Goal: Task Accomplishment & Management: Use online tool/utility

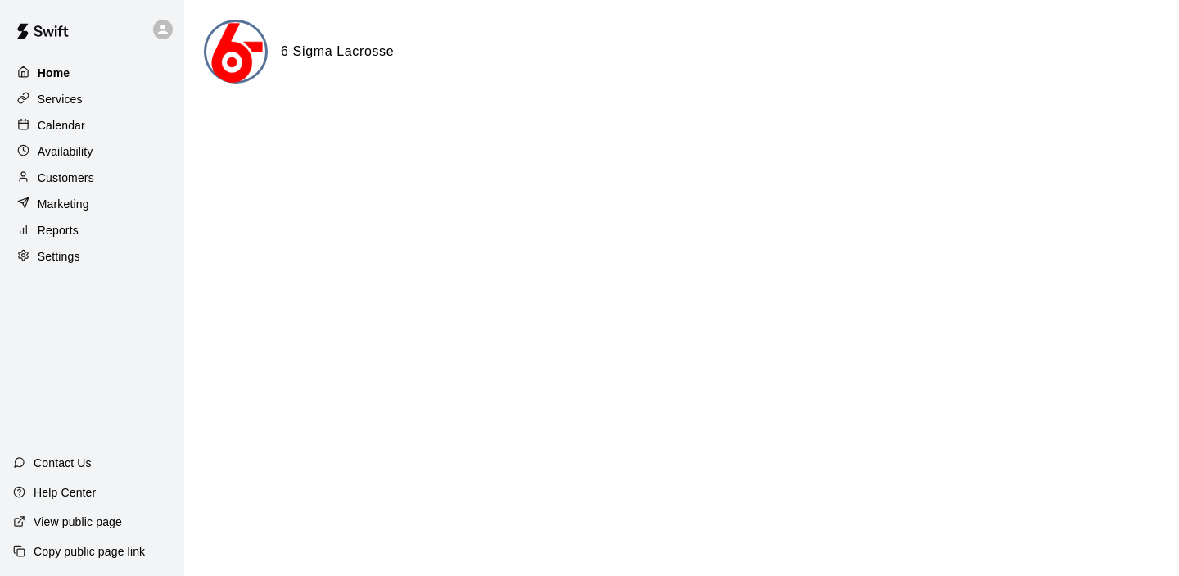
click at [142, 71] on div "Home" at bounding box center [92, 73] width 158 height 25
click at [82, 96] on p "Services" at bounding box center [60, 99] width 45 height 16
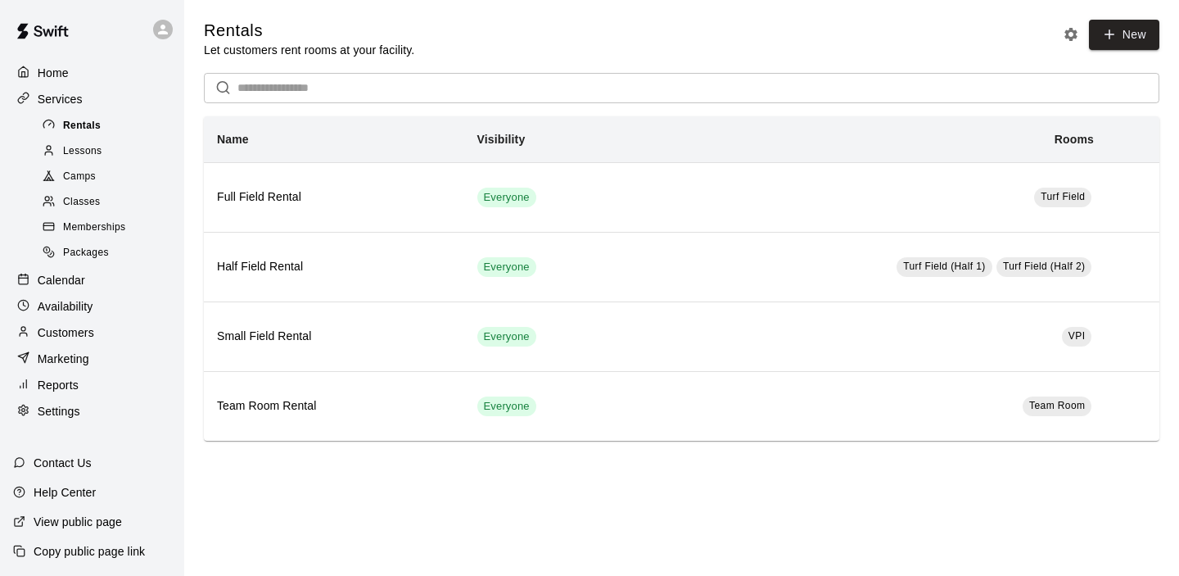
click at [131, 119] on div "Rentals" at bounding box center [108, 126] width 138 height 23
click at [102, 140] on div "Lessons" at bounding box center [108, 151] width 138 height 23
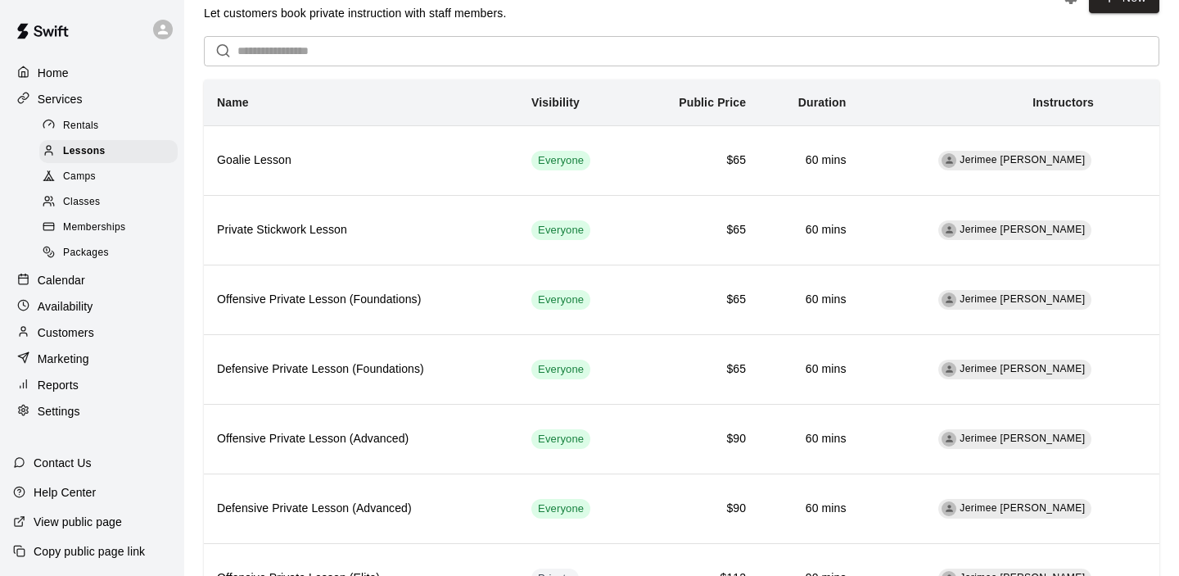
scroll to position [39, 0]
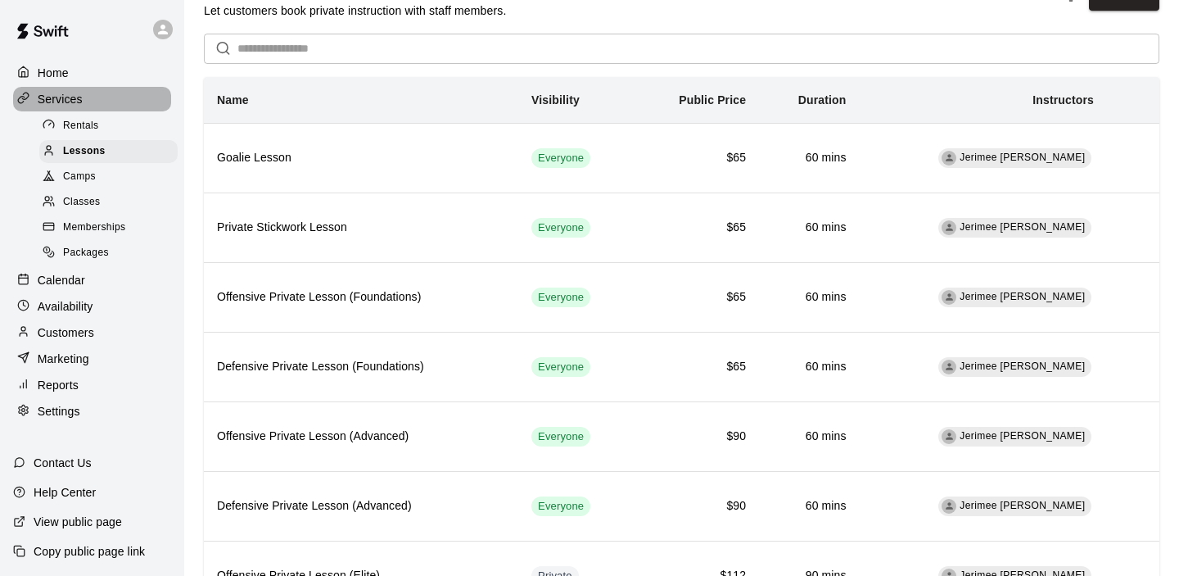
click at [66, 102] on p "Services" at bounding box center [60, 99] width 45 height 16
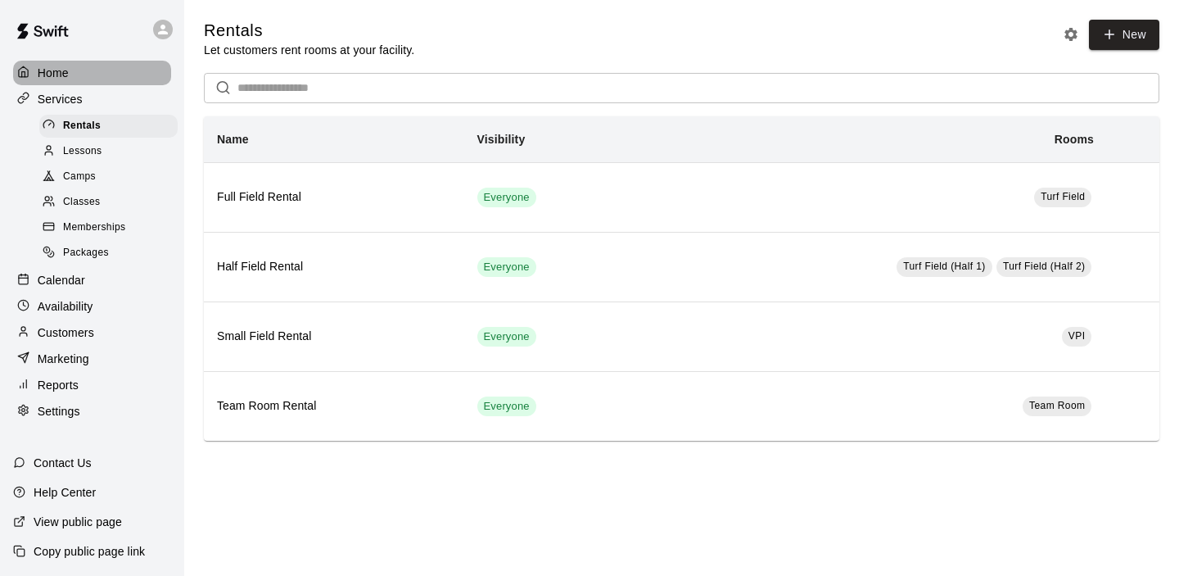
click at [66, 78] on p "Home" at bounding box center [53, 73] width 31 height 16
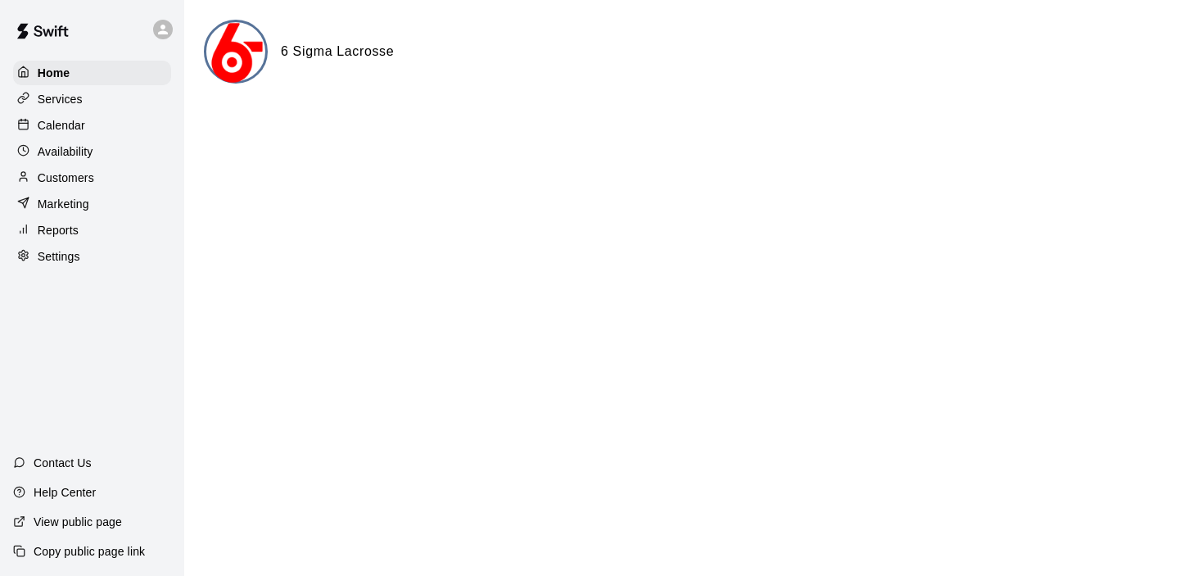
click at [52, 264] on p "Settings" at bounding box center [59, 256] width 43 height 16
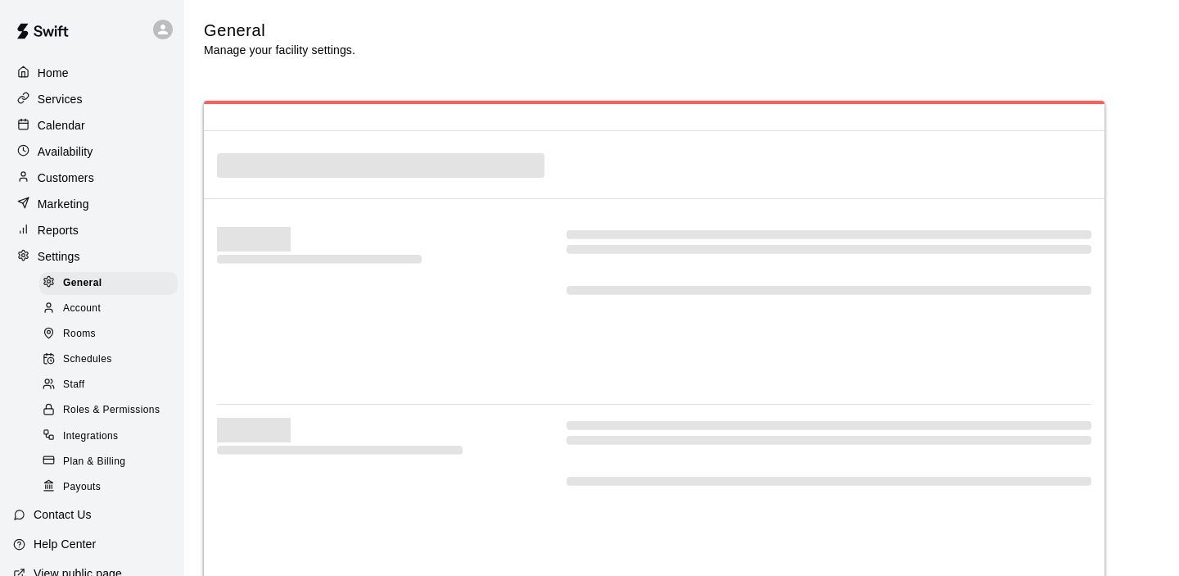
select select "**"
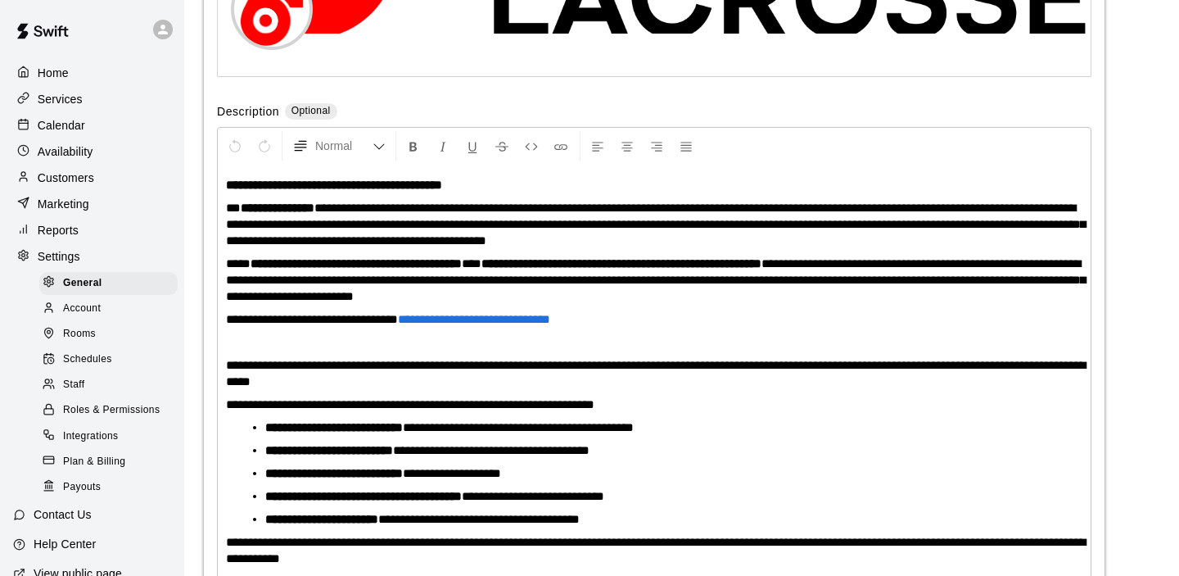
scroll to position [3747, 0]
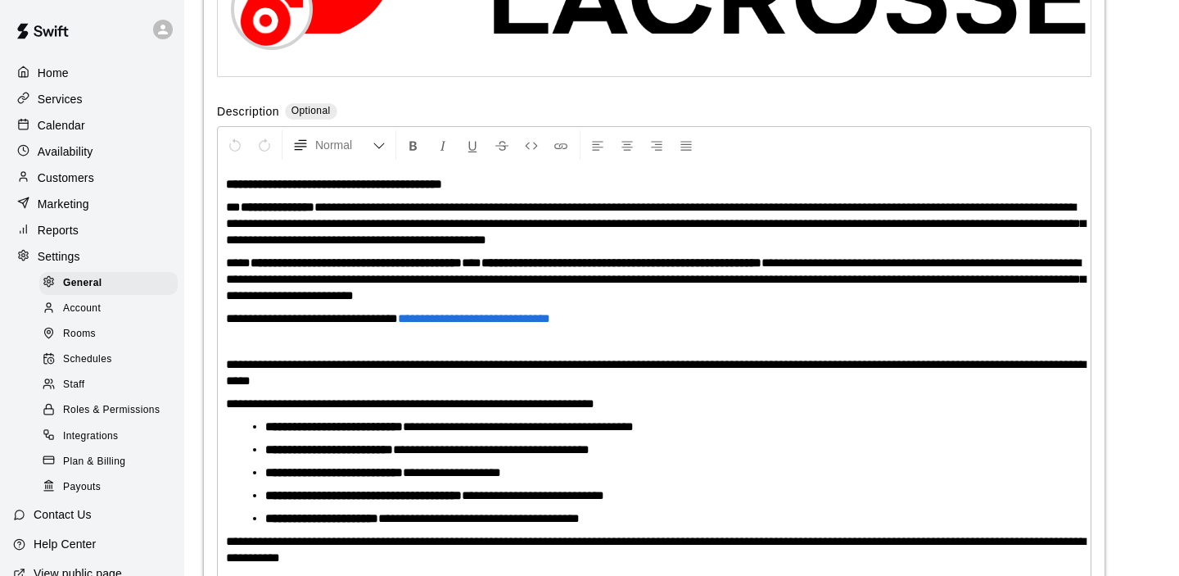
click at [99, 480] on span "Payouts" at bounding box center [82, 487] width 38 height 16
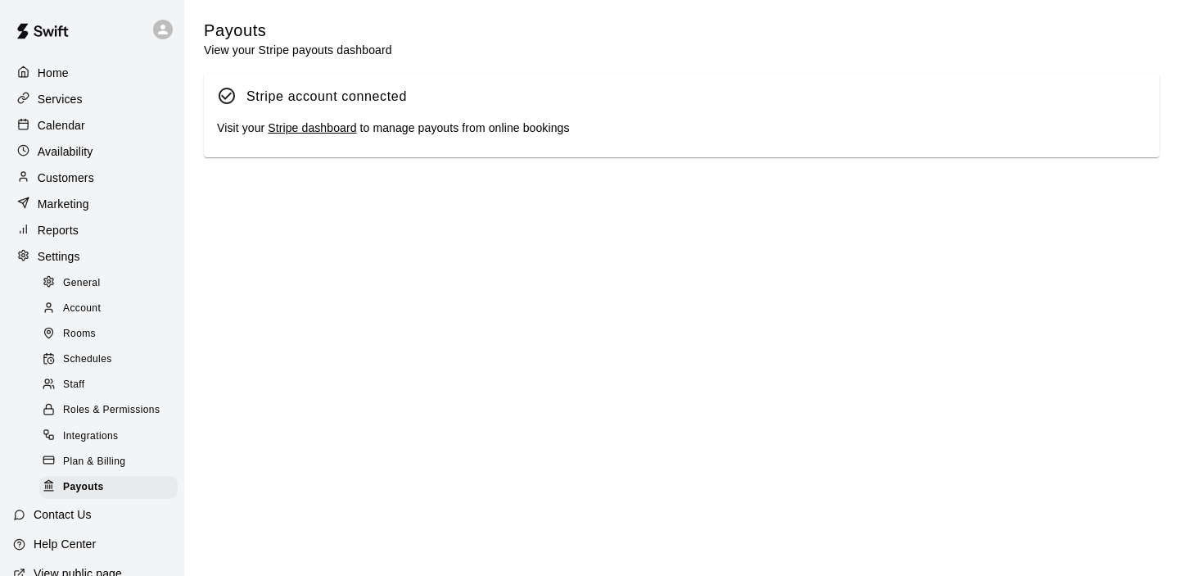
click at [296, 128] on link "Stripe dashboard" at bounding box center [312, 127] width 88 height 13
click at [72, 260] on p "Settings" at bounding box center [59, 256] width 43 height 16
select select "**"
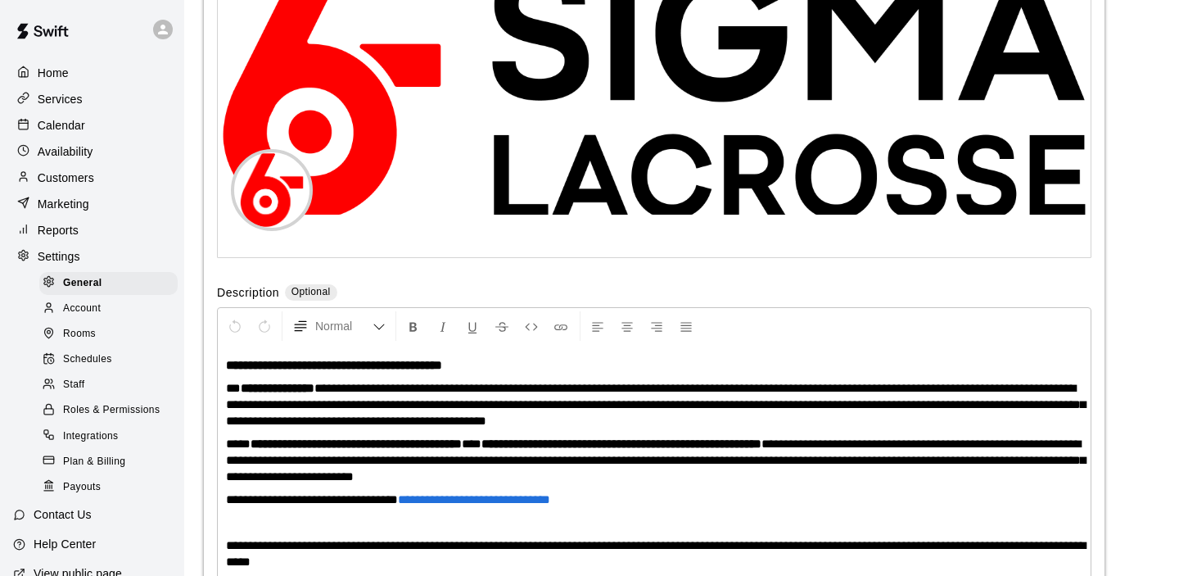
scroll to position [3747, 0]
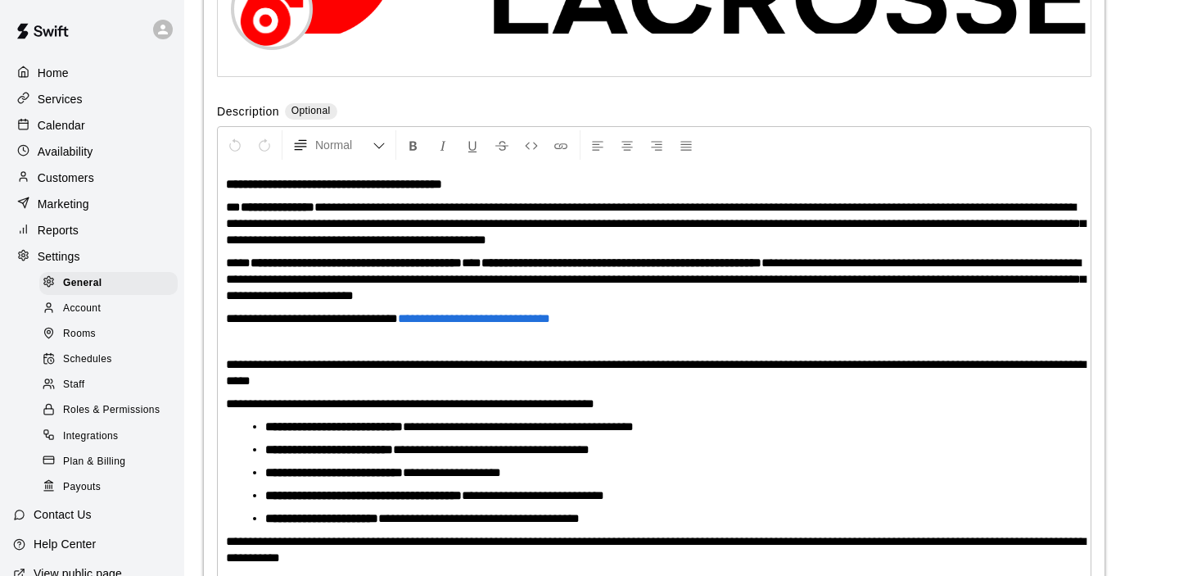
click at [93, 484] on span "Payouts" at bounding box center [82, 487] width 38 height 16
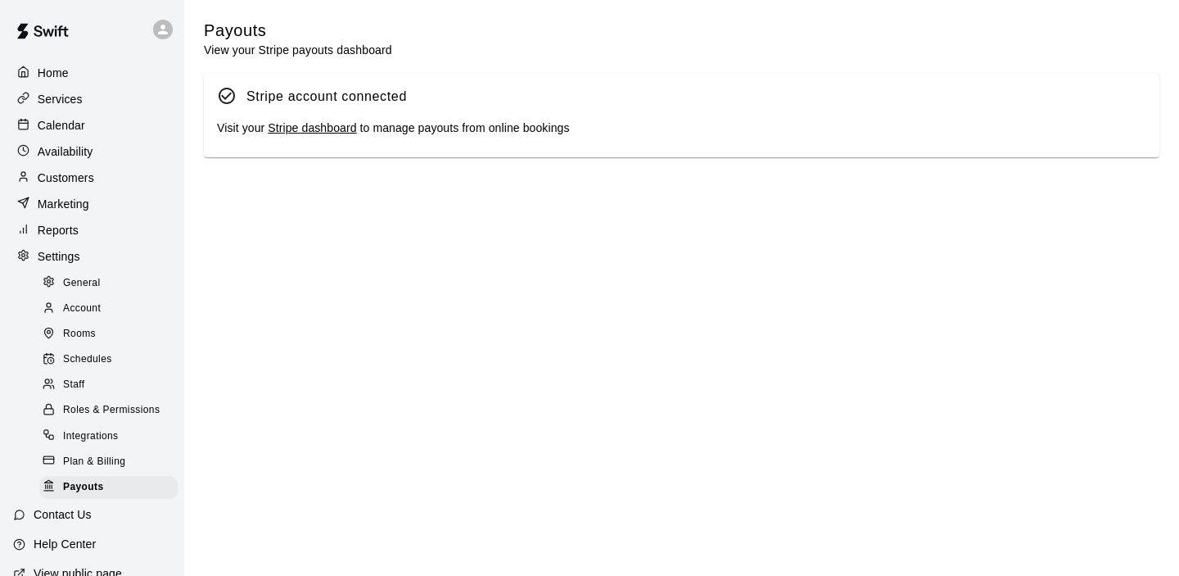
scroll to position [52, 0]
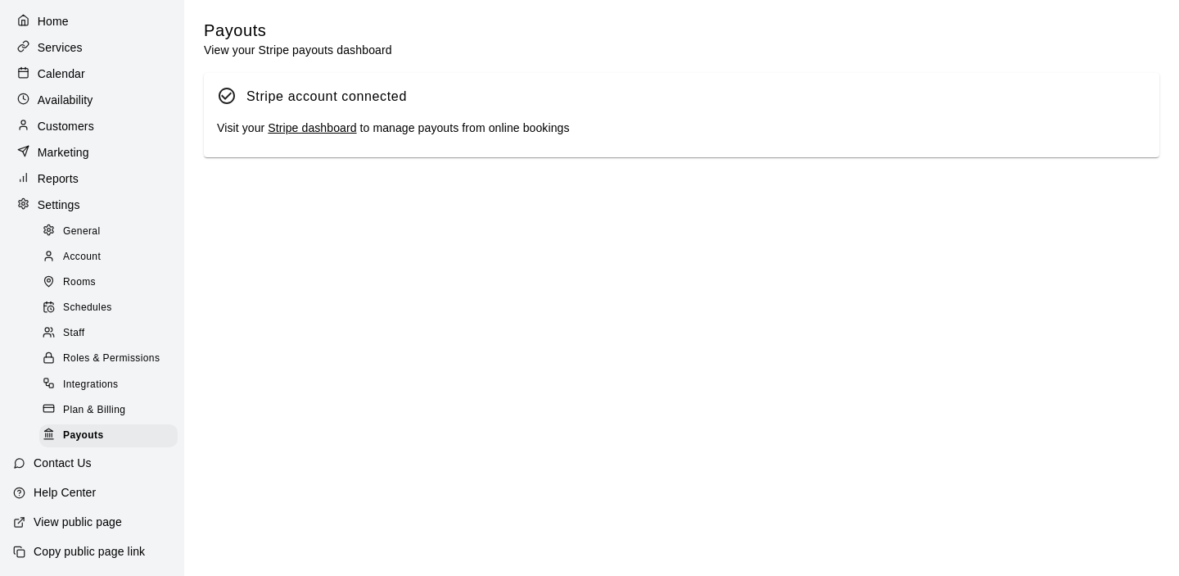
click at [115, 362] on span "Roles & Permissions" at bounding box center [111, 358] width 97 height 16
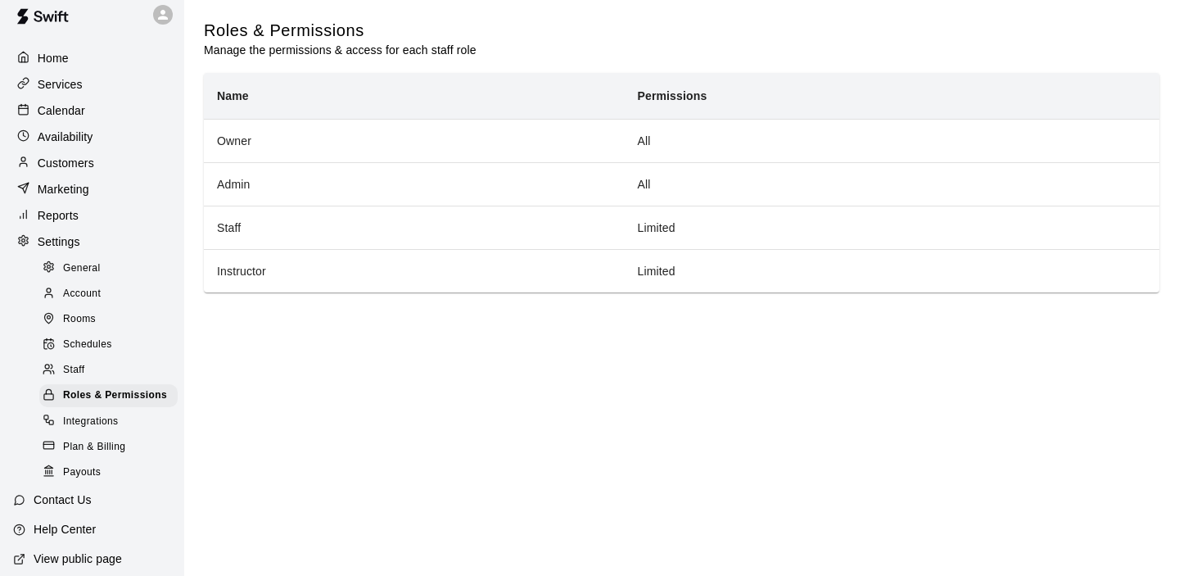
scroll to position [52, 0]
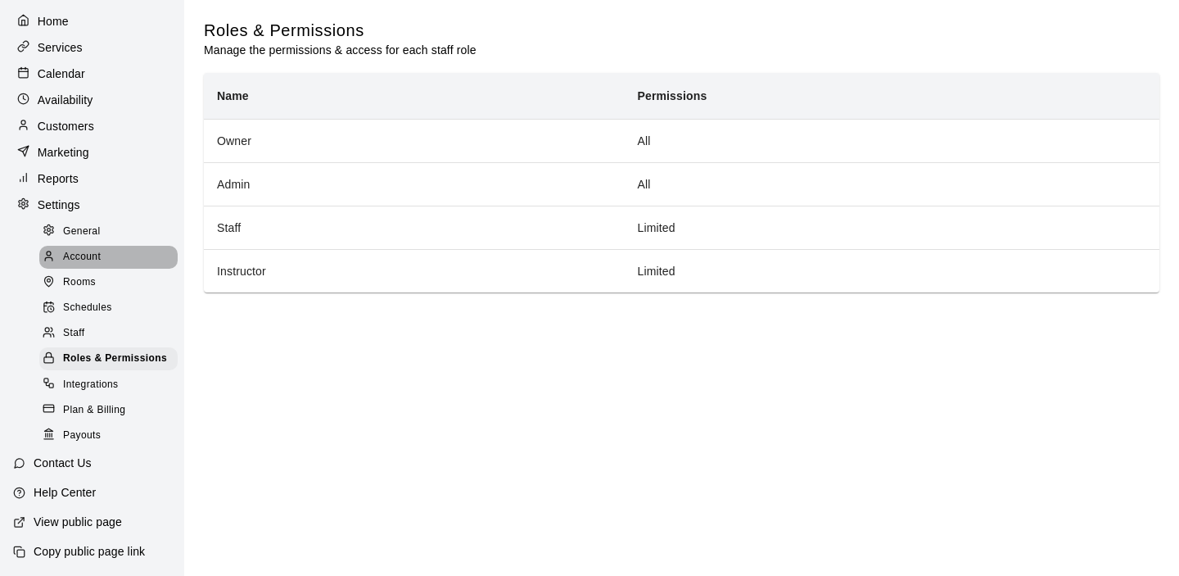
click at [83, 251] on span "Account" at bounding box center [82, 257] width 38 height 16
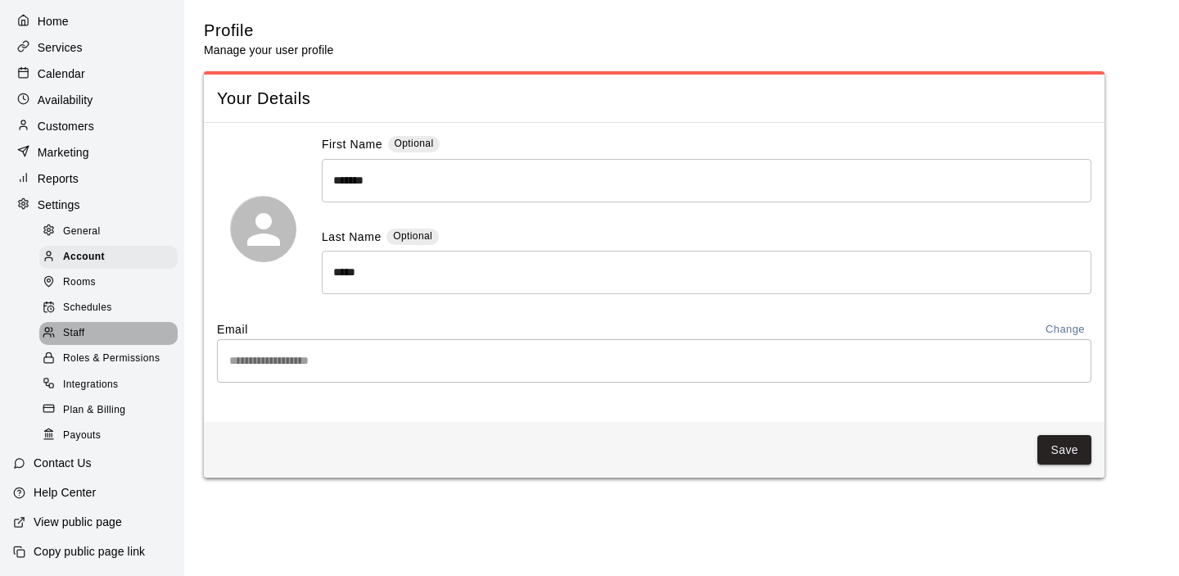
click at [88, 341] on div "Staff" at bounding box center [108, 333] width 138 height 23
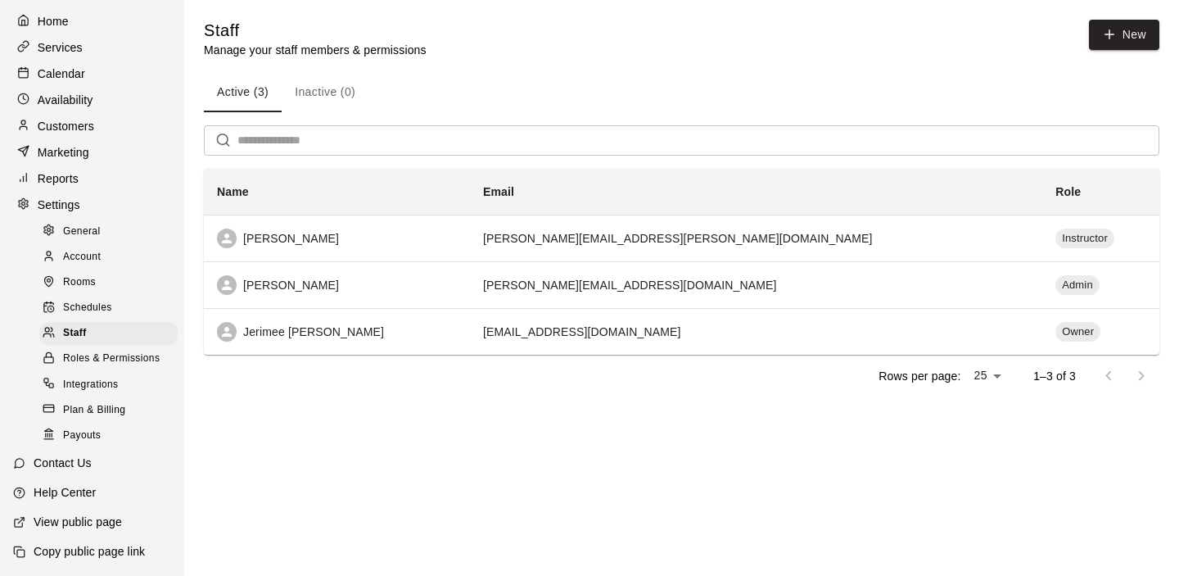
click at [84, 209] on div "Settings" at bounding box center [92, 204] width 158 height 25
select select "**"
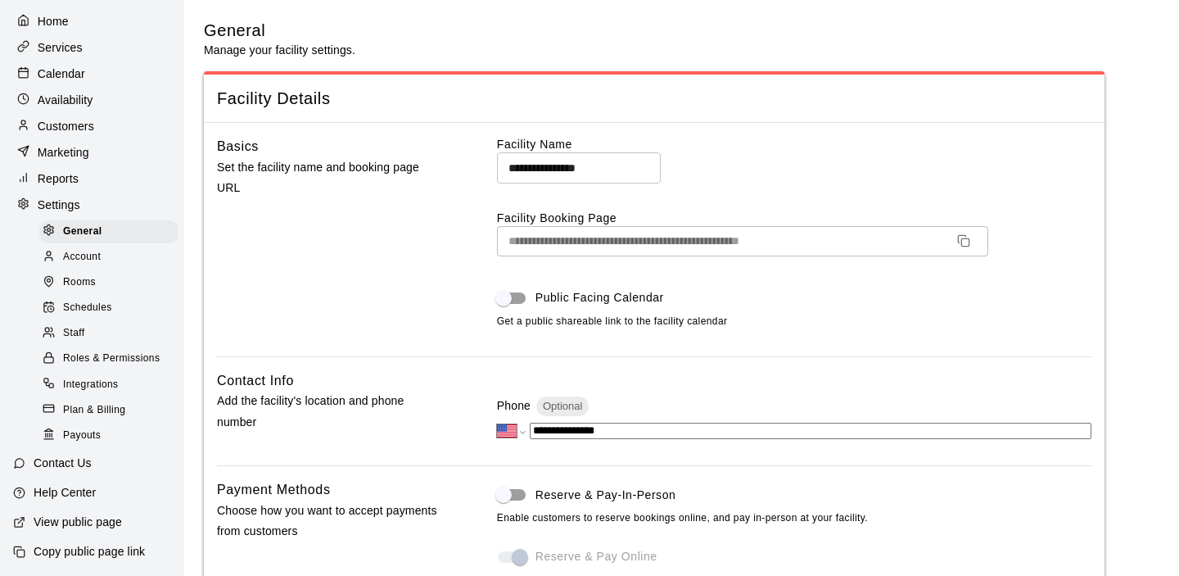
scroll to position [3747, 0]
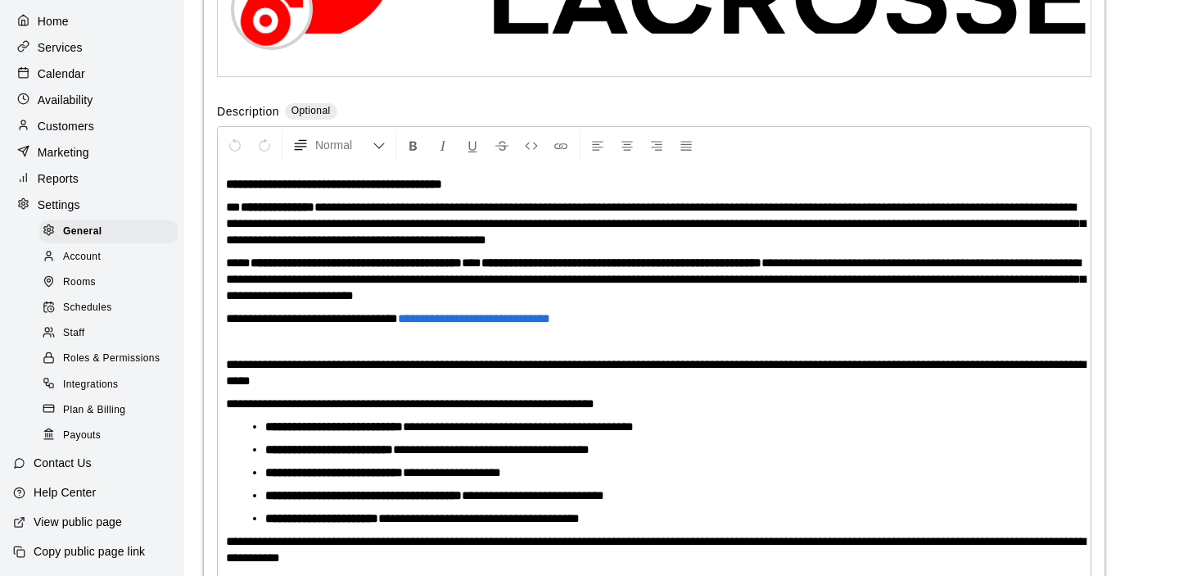
click at [75, 183] on p "Reports" at bounding box center [58, 178] width 41 height 16
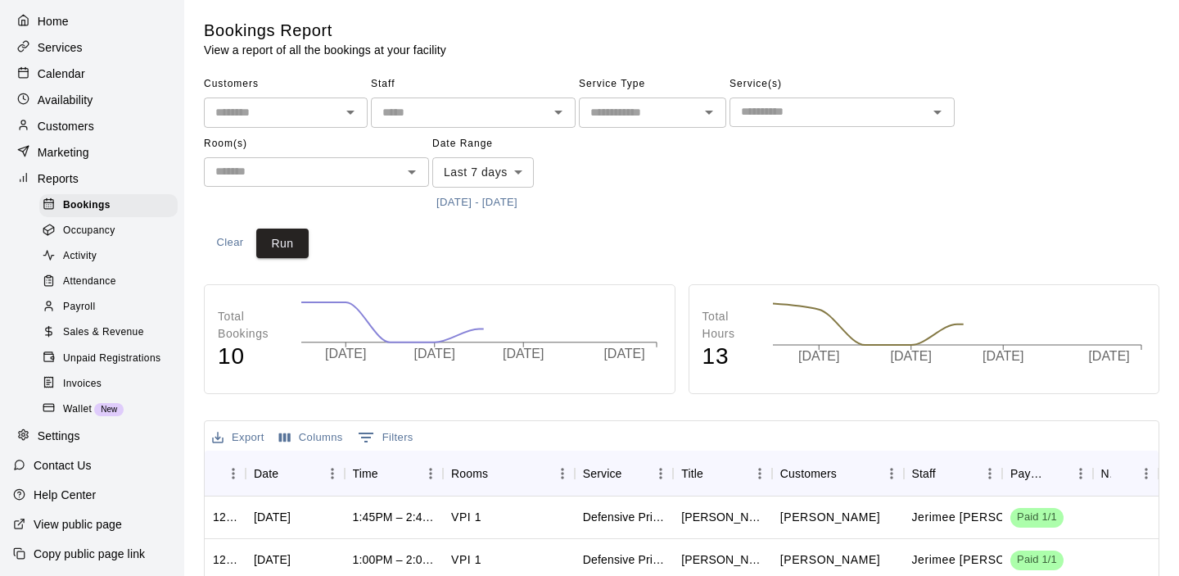
click at [77, 150] on p "Marketing" at bounding box center [64, 152] width 52 height 16
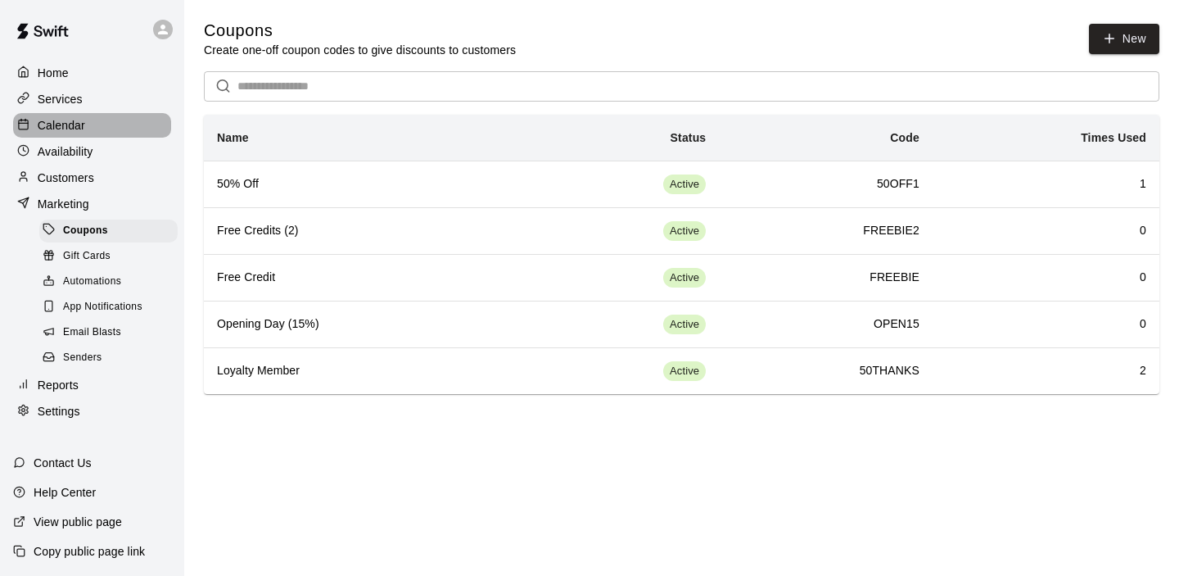
click at [71, 127] on p "Calendar" at bounding box center [61, 125] width 47 height 16
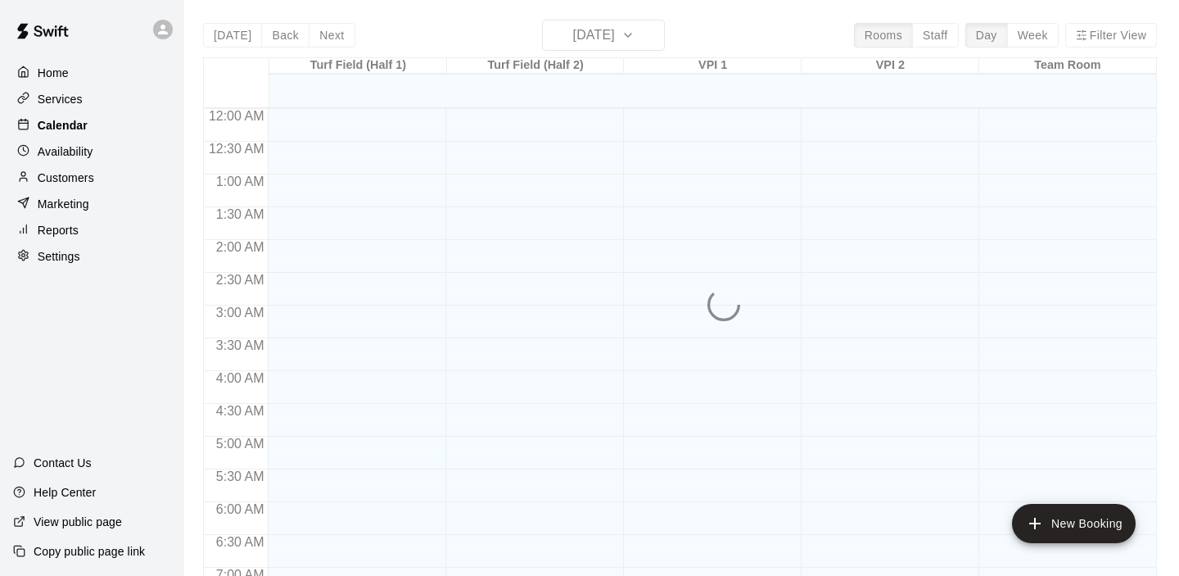
scroll to position [966, 0]
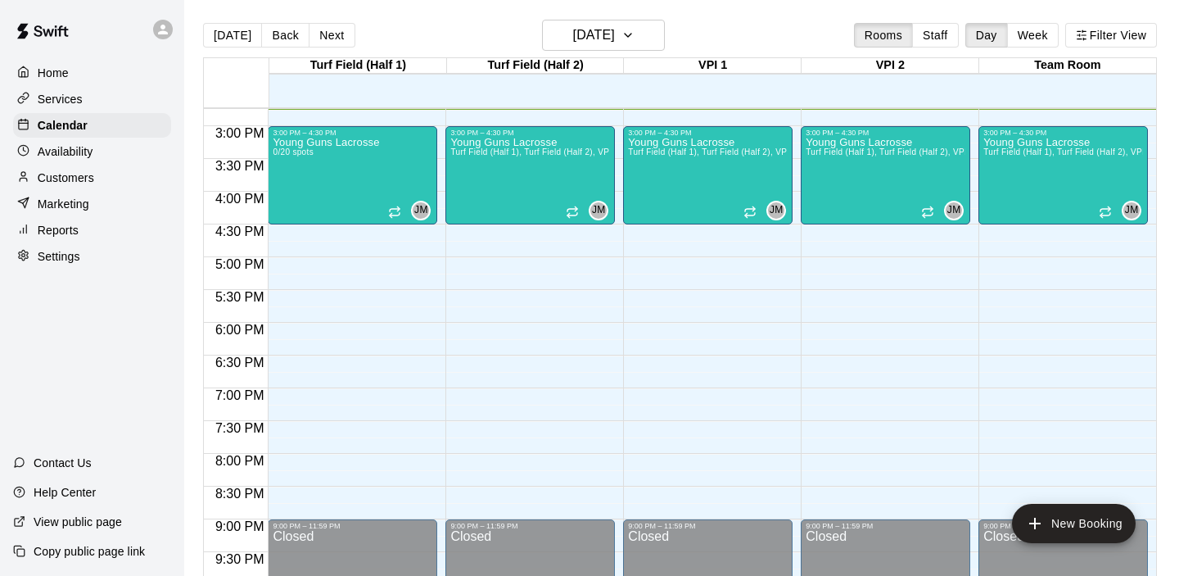
click at [93, 99] on div "Services" at bounding box center [92, 99] width 158 height 25
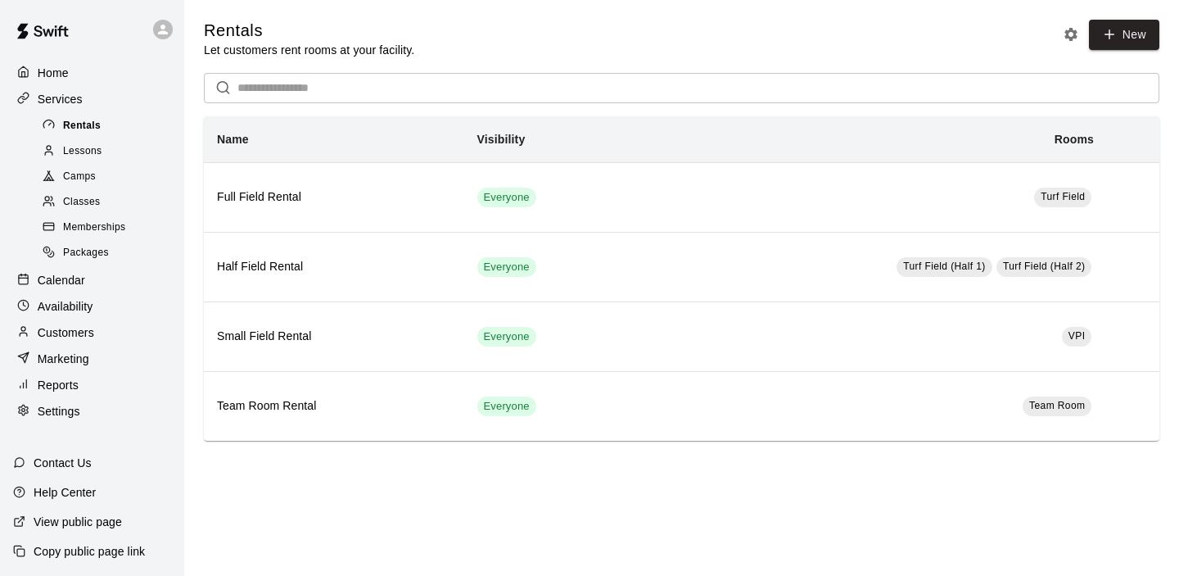
click at [70, 128] on span "Rentals" at bounding box center [82, 126] width 38 height 16
click at [79, 102] on p "Services" at bounding box center [60, 99] width 45 height 16
click at [94, 126] on span "Rentals" at bounding box center [82, 126] width 38 height 16
click at [52, 103] on p "Services" at bounding box center [60, 99] width 45 height 16
click at [52, 78] on p "Home" at bounding box center [53, 73] width 31 height 16
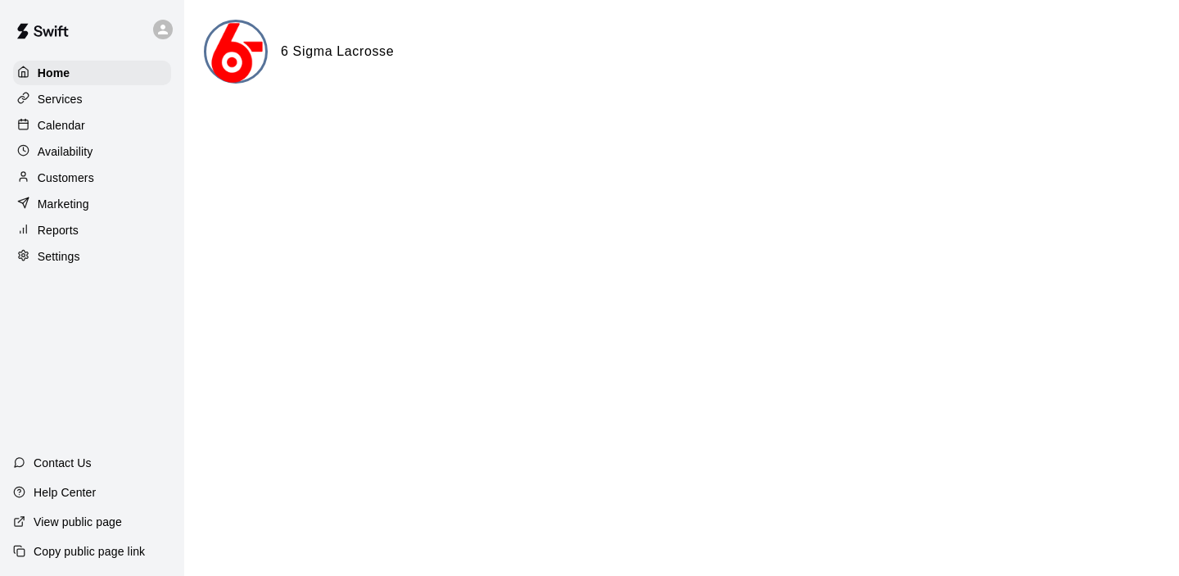
click at [55, 227] on p "Reports" at bounding box center [58, 230] width 41 height 16
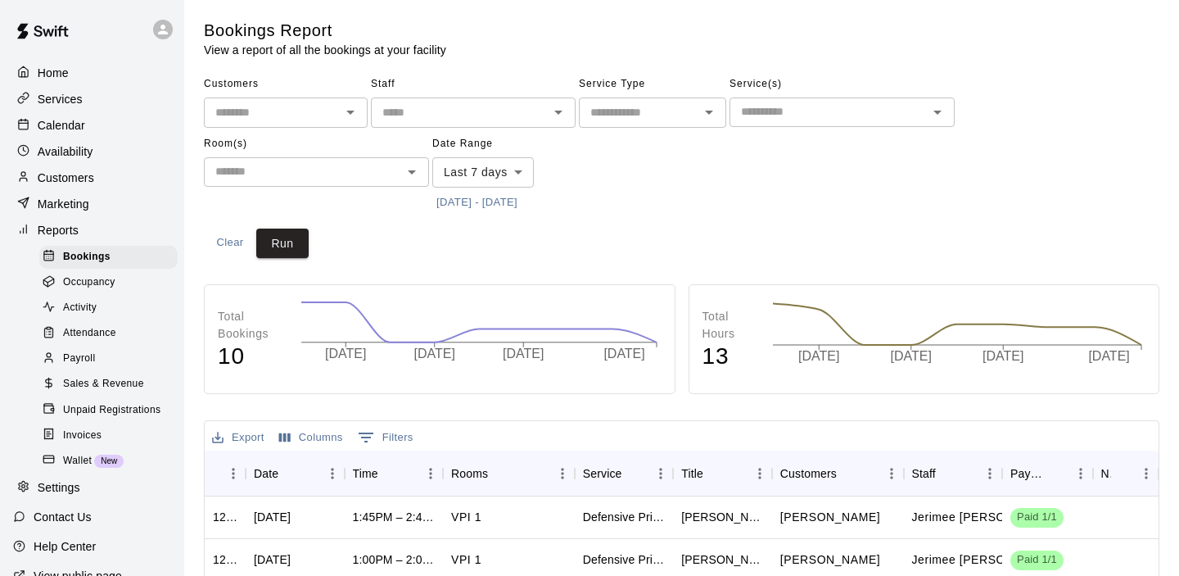
click at [344, 120] on icon "Open" at bounding box center [351, 112] width 20 height 20
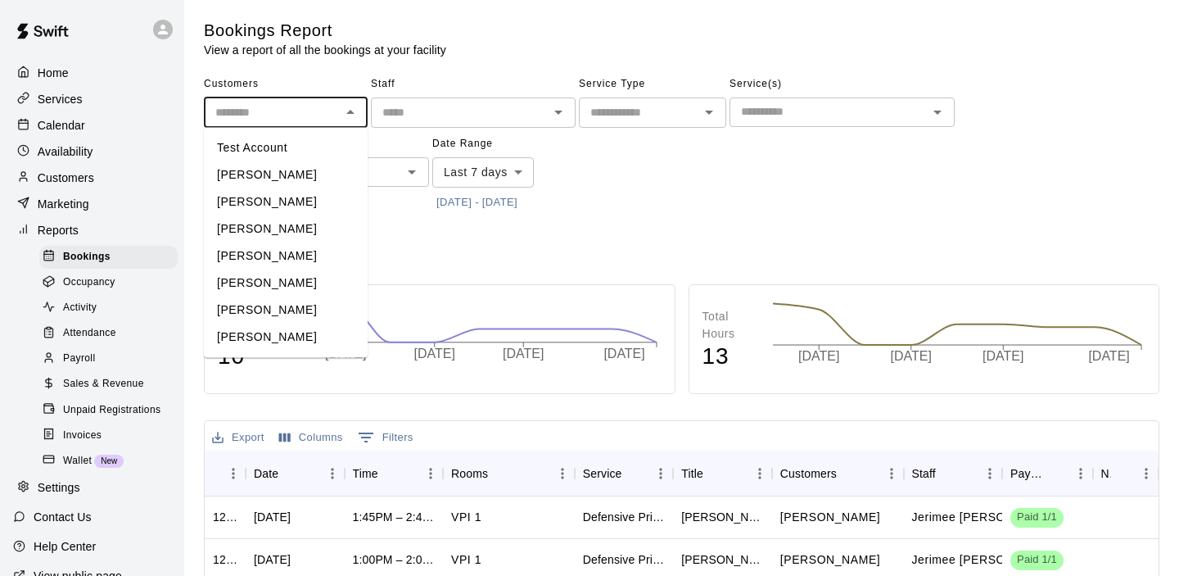
click at [740, 124] on div "​" at bounding box center [842, 111] width 225 height 29
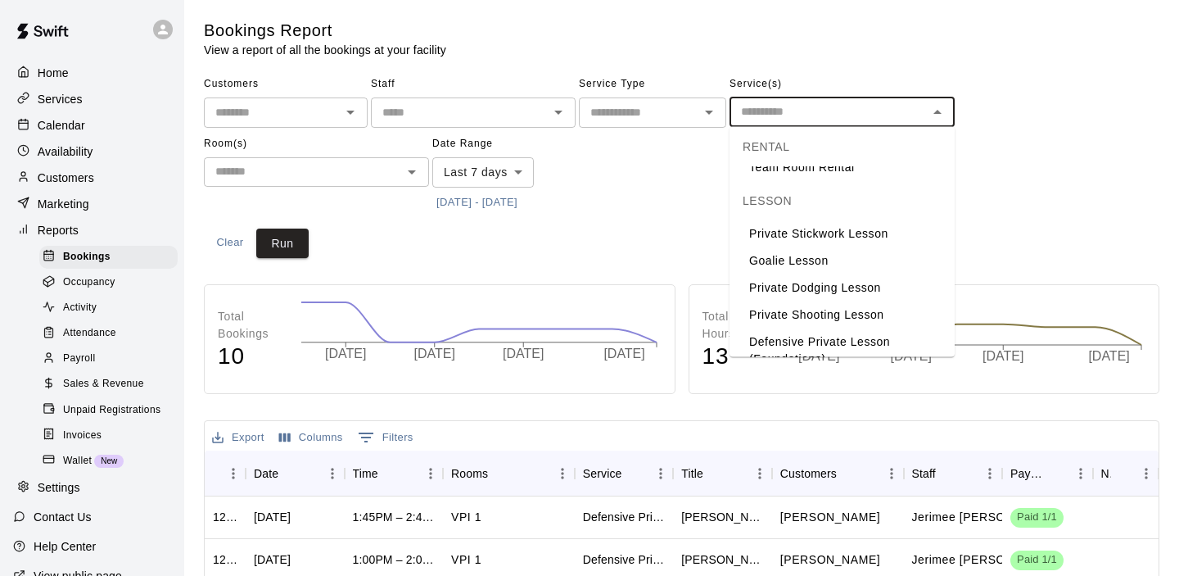
scroll to position [130, 0]
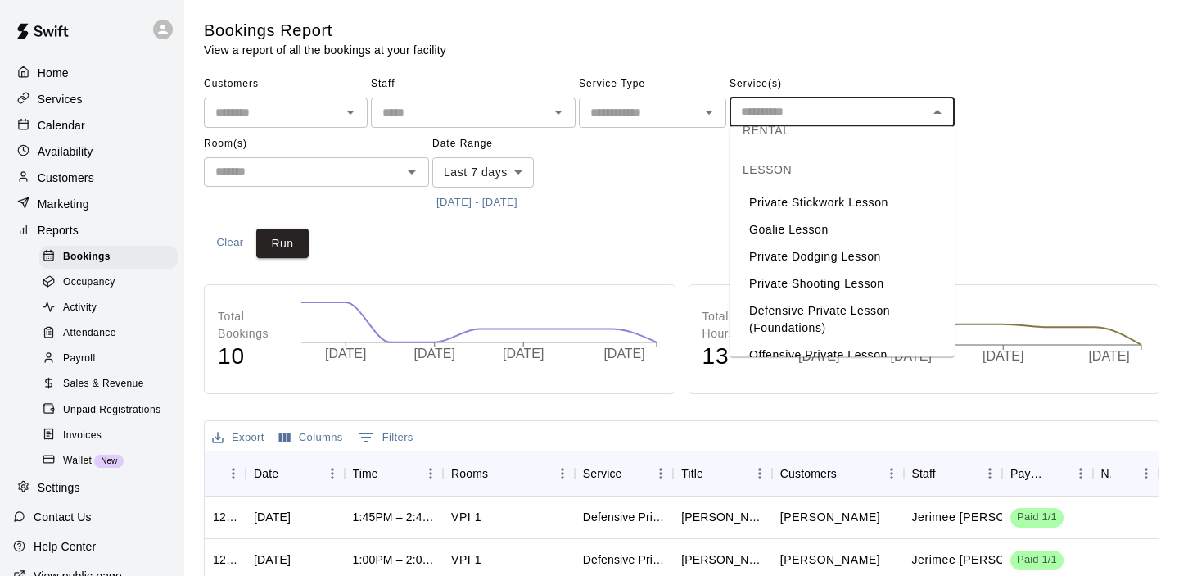
click at [618, 177] on div "Customers ​ Staff ​ Service Type ​ Service(s) ​ Room(s) ​ Date Range Last 7 day…" at bounding box center [682, 143] width 956 height 144
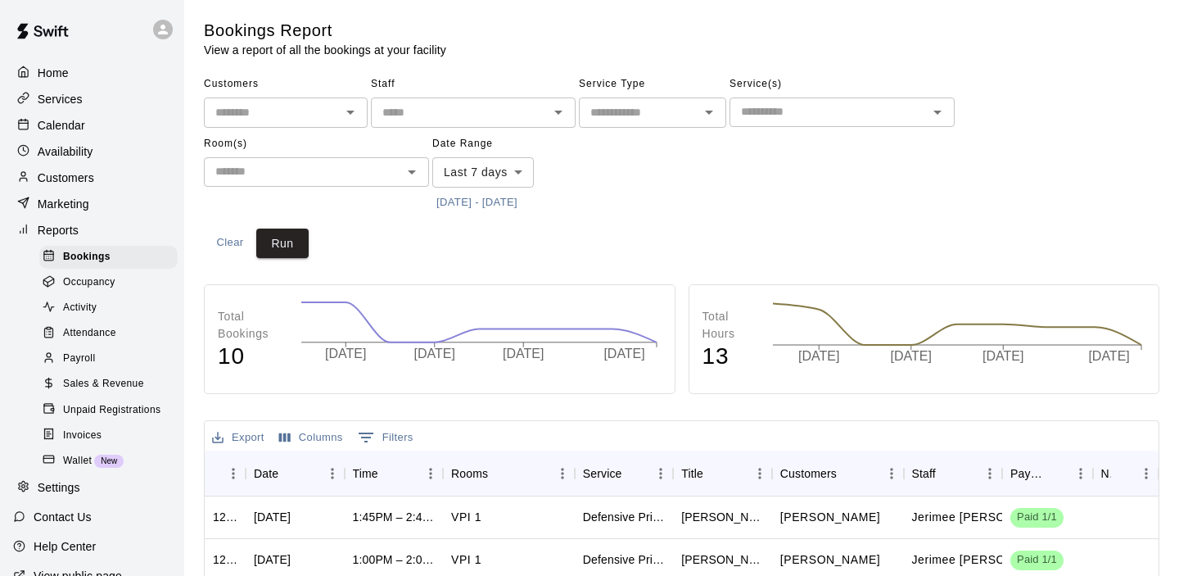
click at [93, 381] on span "Sales & Revenue" at bounding box center [103, 384] width 81 height 16
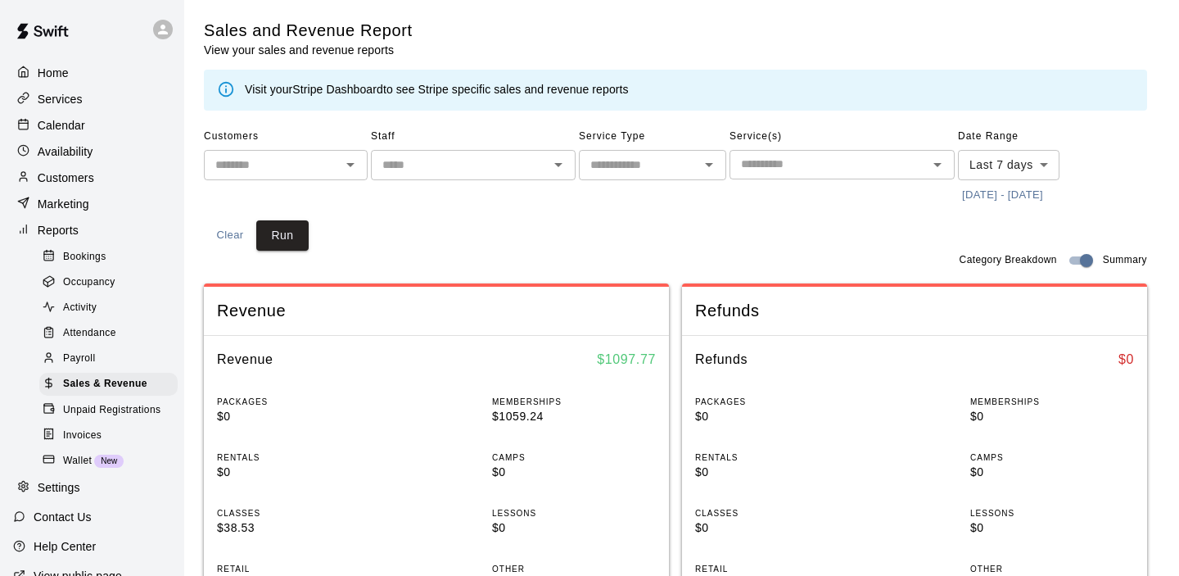
click at [685, 160] on input "text" at bounding box center [639, 165] width 111 height 20
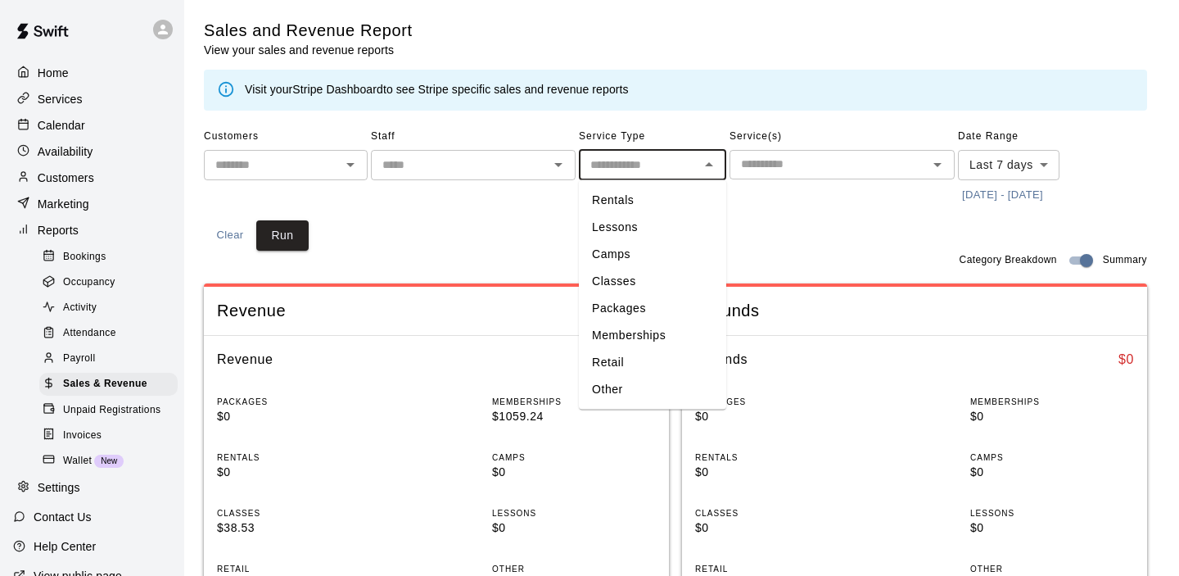
click at [778, 160] on input "text" at bounding box center [829, 164] width 188 height 20
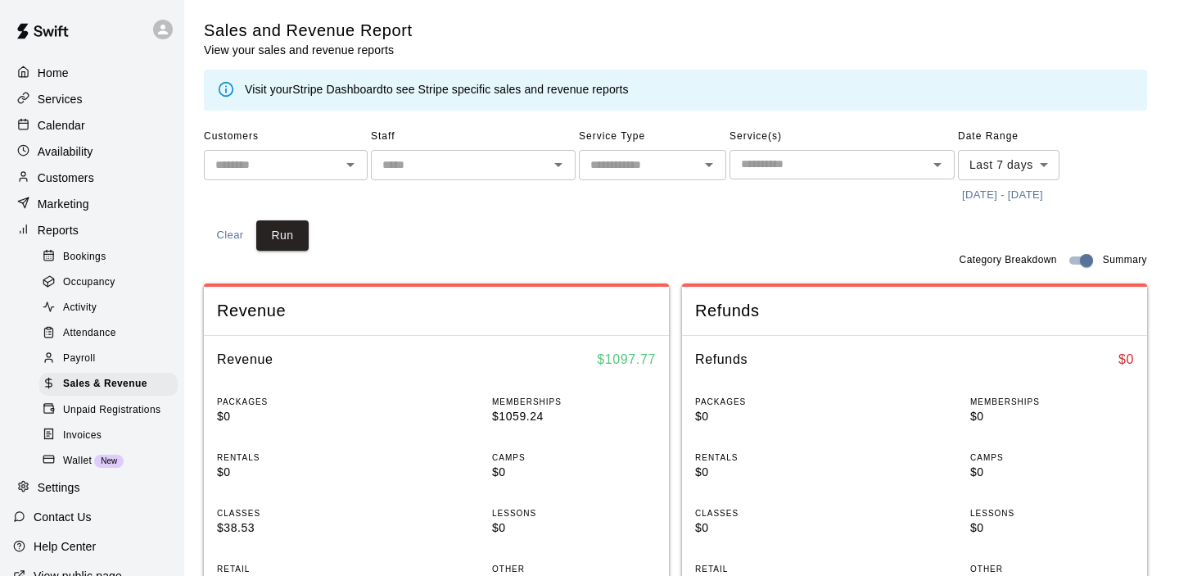
click at [1119, 156] on div "Customers ​ Staff ​ Service Type ​ Service(s) ​ Date Range Last 7 days **** ​ […" at bounding box center [675, 187] width 943 height 127
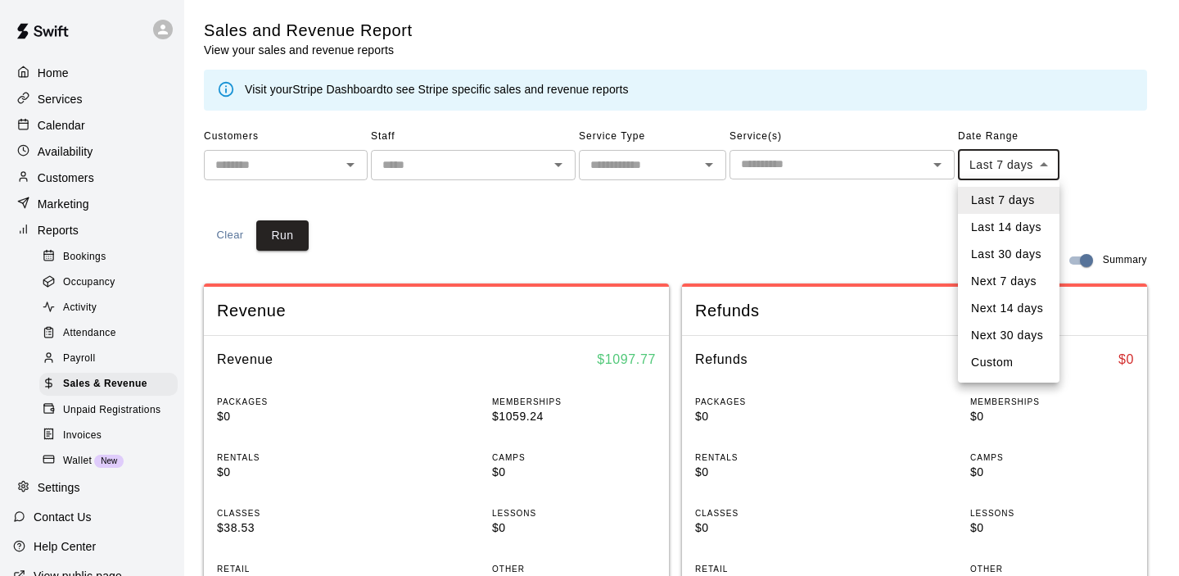
click at [1005, 338] on li "Next 30 days" at bounding box center [1009, 335] width 102 height 27
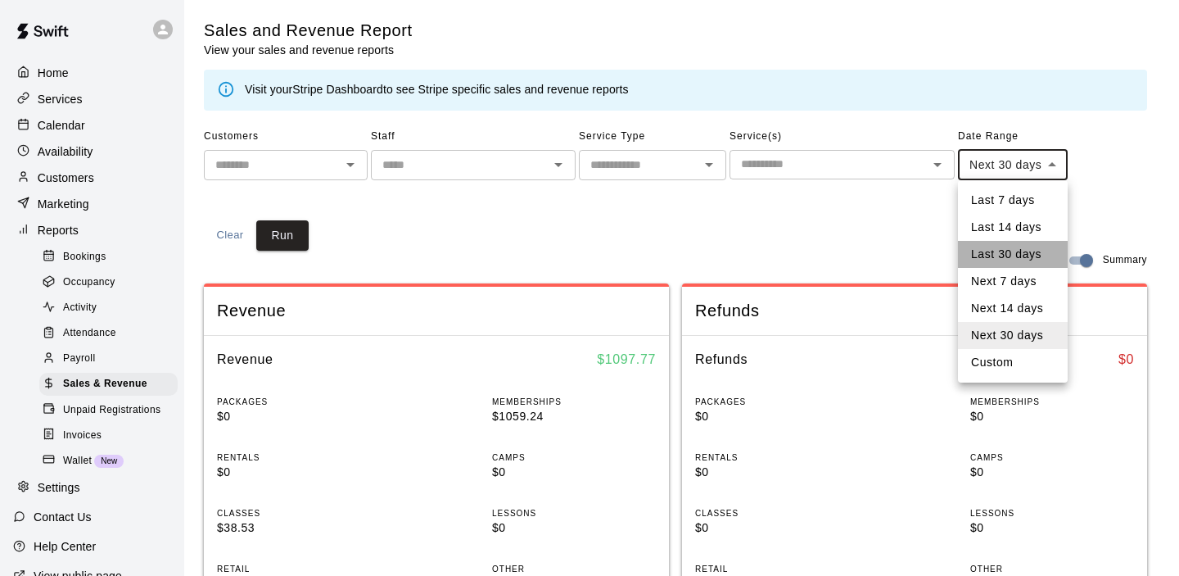
click at [1006, 260] on li "Last 30 days" at bounding box center [1013, 254] width 110 height 27
type input "*****"
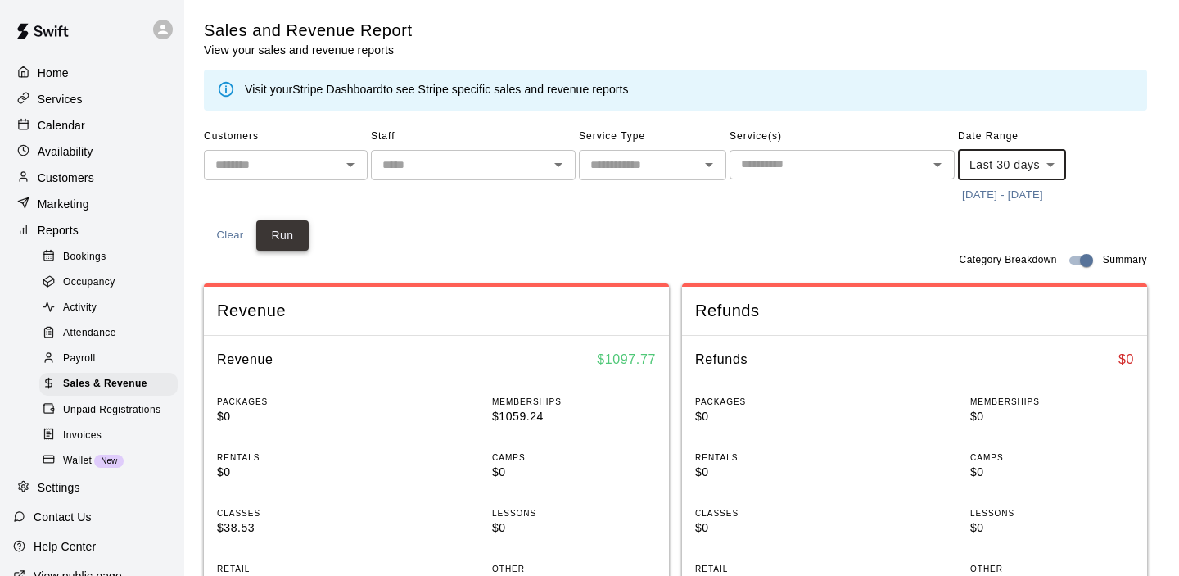
click at [278, 227] on button "Run" at bounding box center [282, 235] width 52 height 30
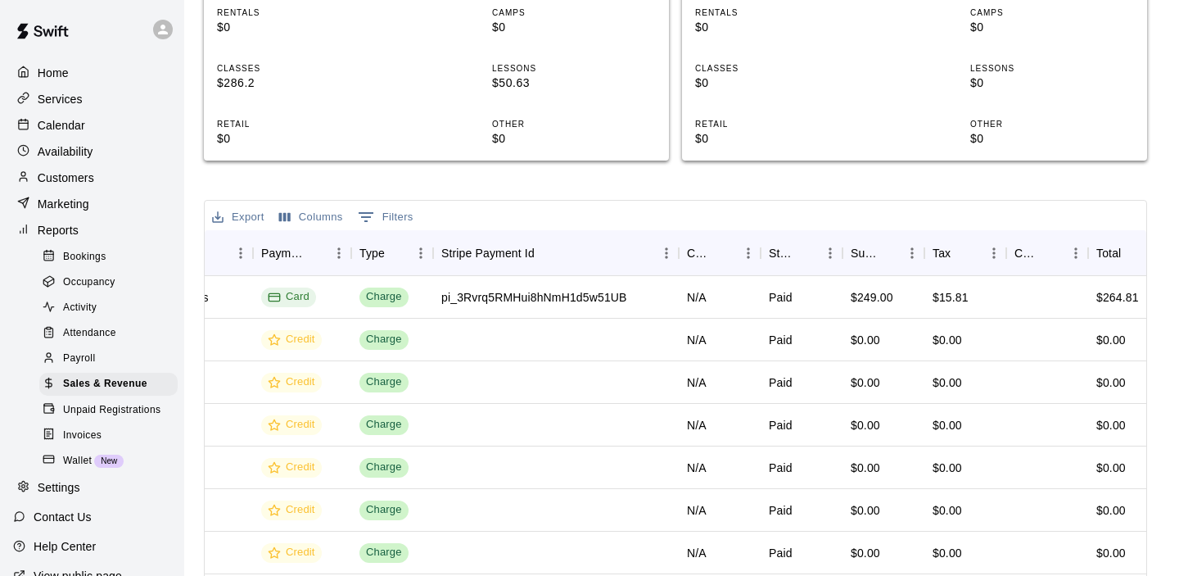
scroll to position [441, 0]
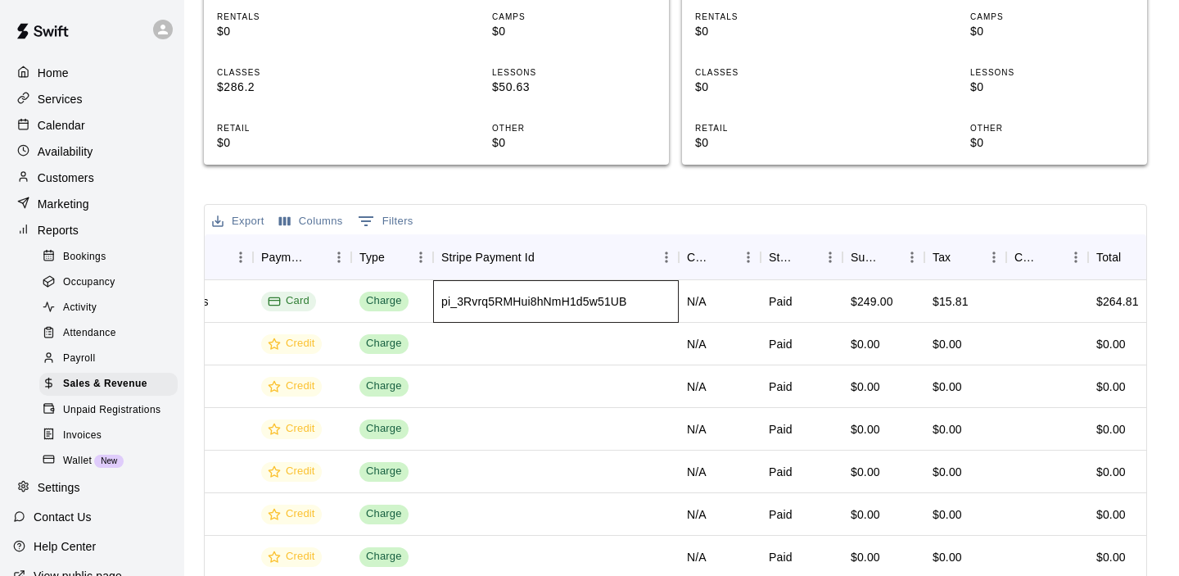
click at [524, 299] on div "pi_3Rvrq5RMHui8hNmH1d5w51UB" at bounding box center [534, 301] width 186 height 16
copy div "pi_3Rvrq5RMHui8hNmH1d5w51UB"
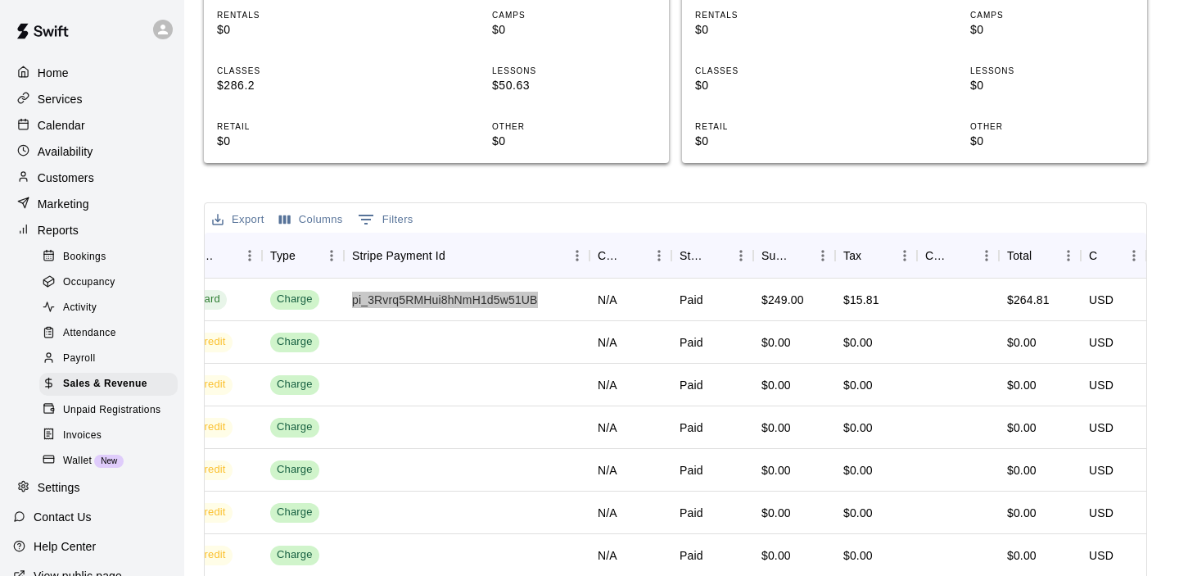
scroll to position [649, 0]
